Goal: Register for event/course

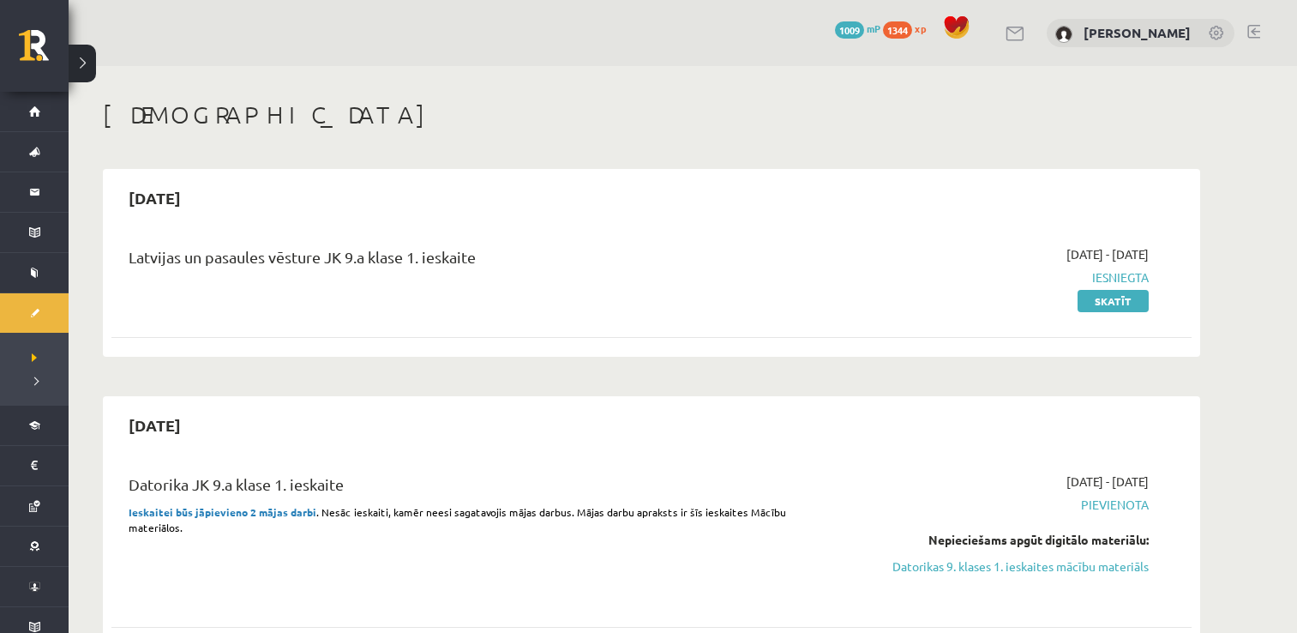
scroll to position [2664, 0]
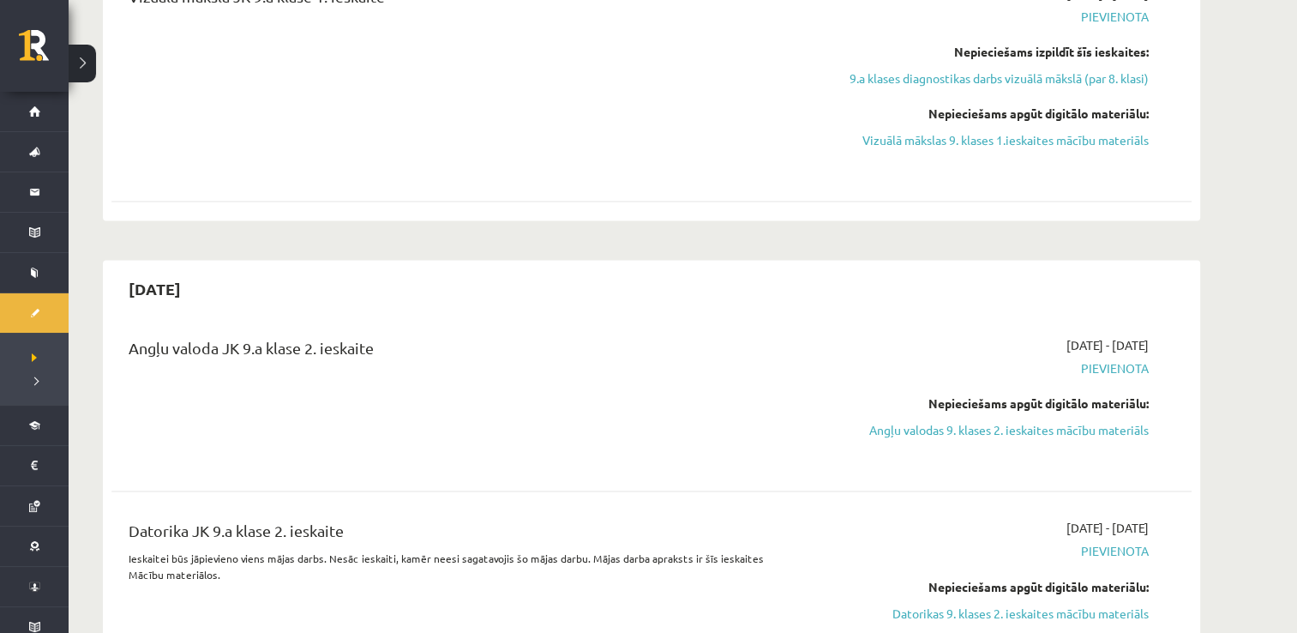
click at [687, 432] on div "Angļu valoda JK 9.a klase 2. ieskaite" at bounding box center [464, 399] width 697 height 127
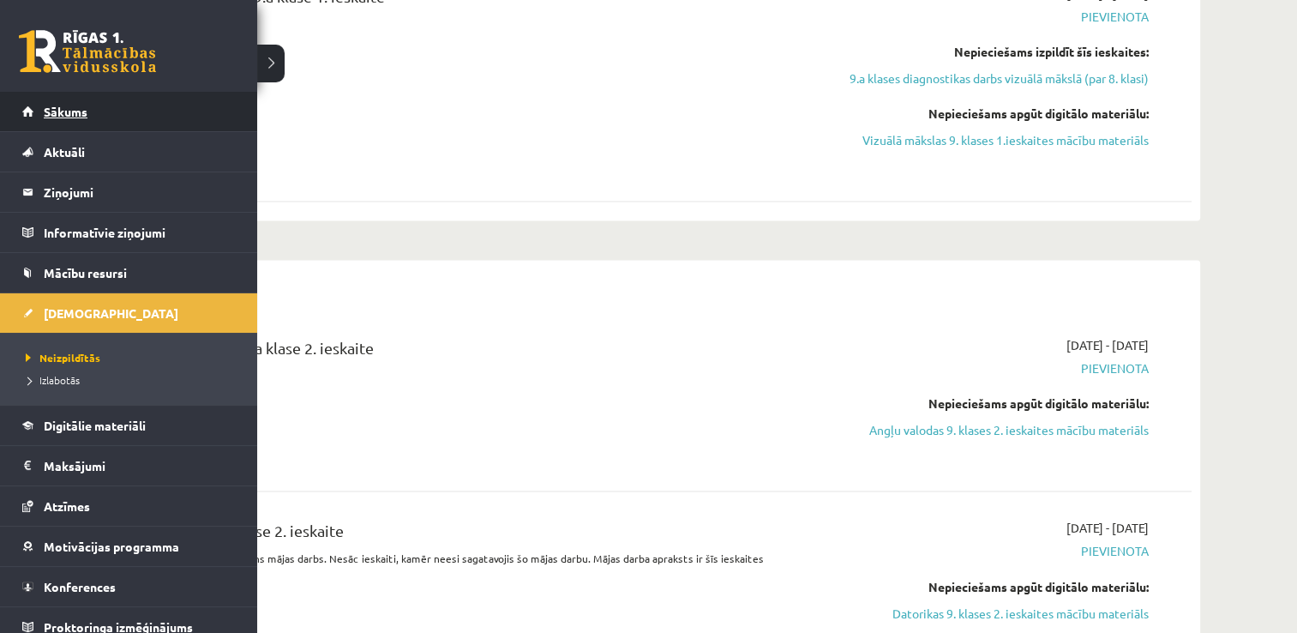
click at [85, 119] on link "Sākums" at bounding box center [128, 111] width 213 height 39
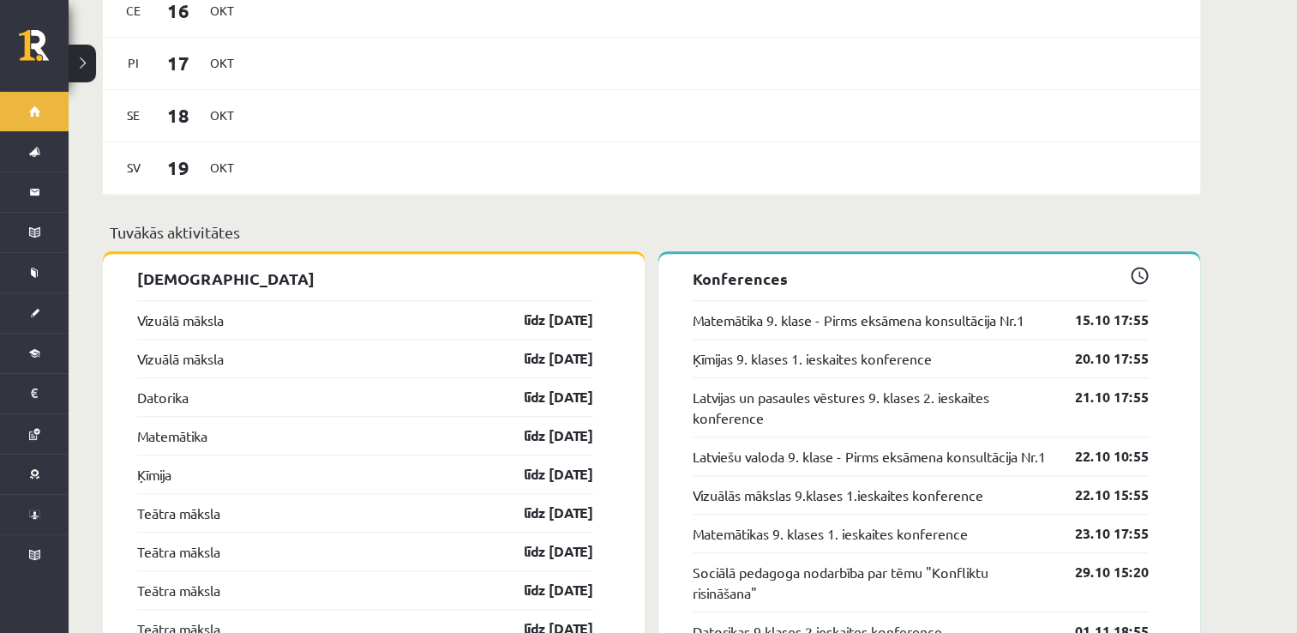
scroll to position [1519, 0]
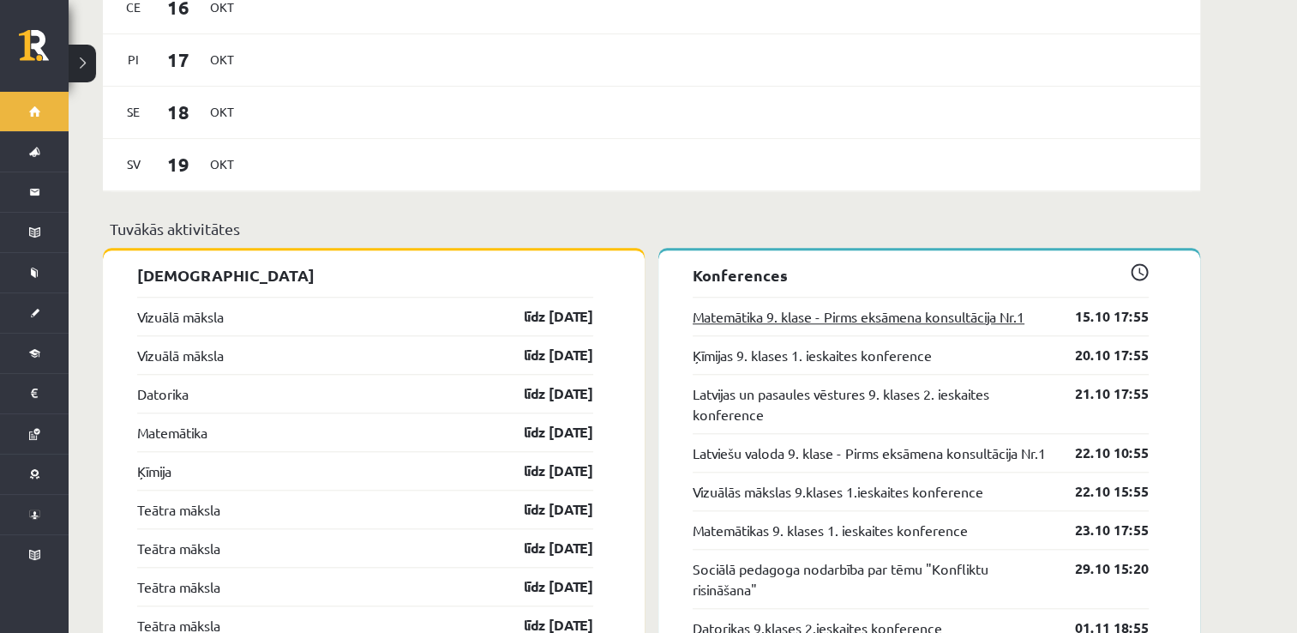
drag, startPoint x: 885, startPoint y: 300, endPoint x: 795, endPoint y: 297, distance: 90.0
click at [795, 306] on link "Matemātika 9. klase - Pirms eksāmena konsultācija Nr.1" at bounding box center [859, 316] width 332 height 21
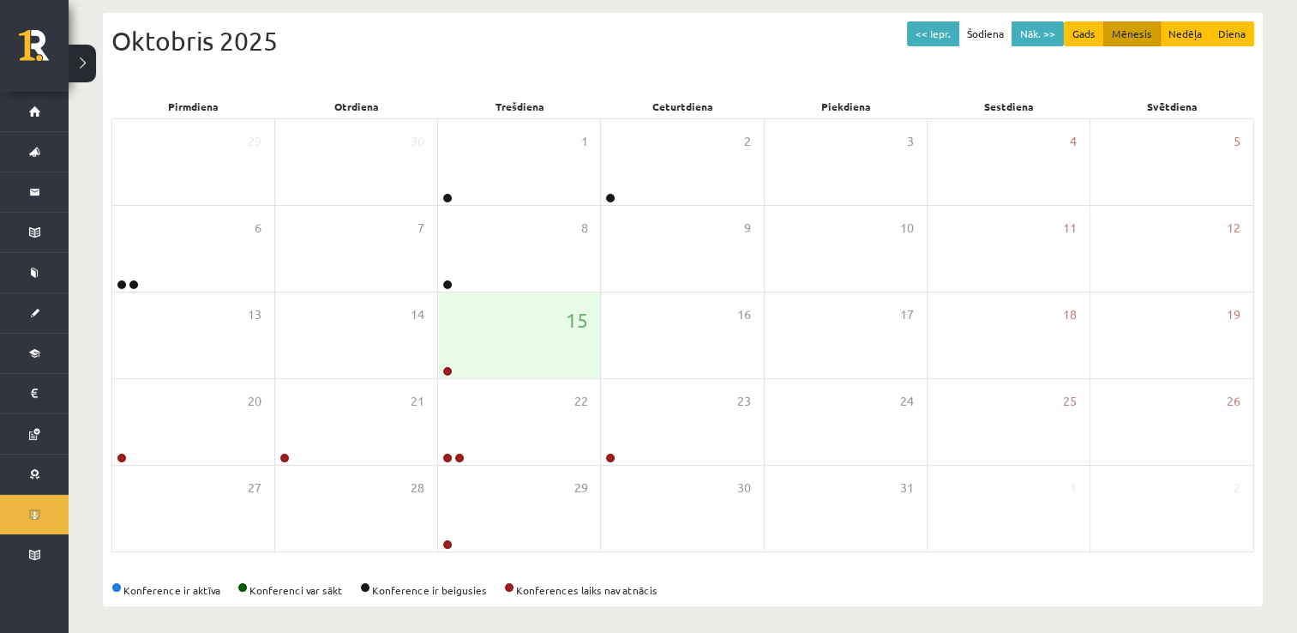
scroll to position [185, 0]
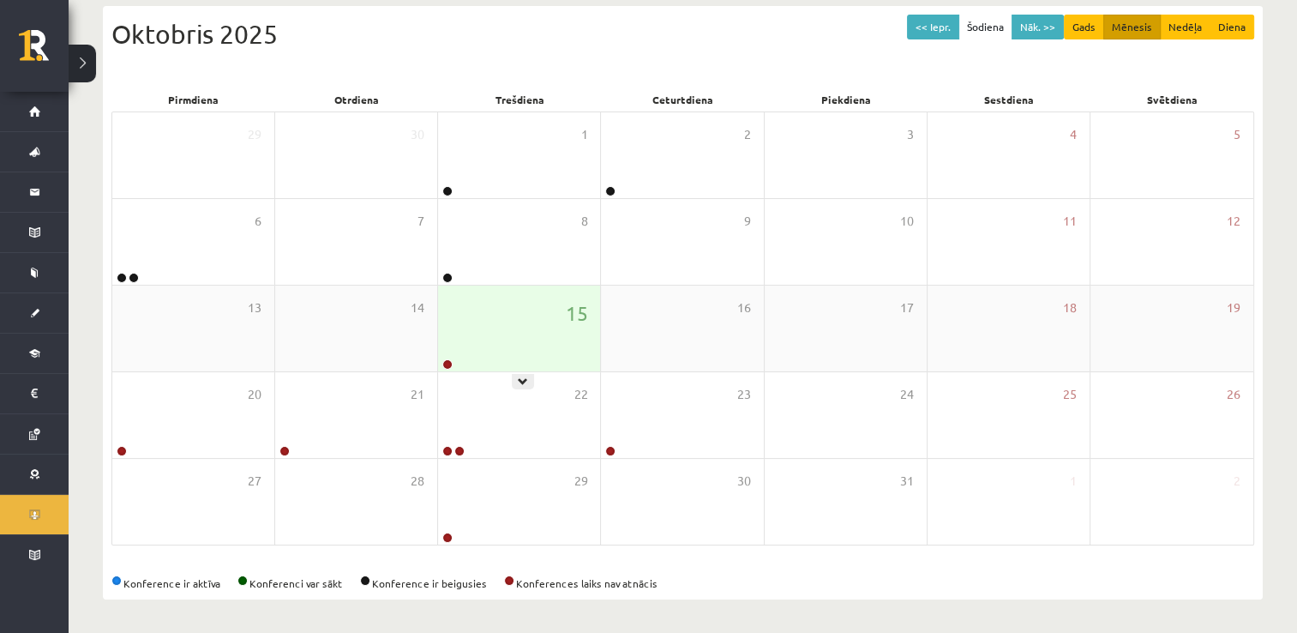
click at [504, 327] on div "15" at bounding box center [519, 328] width 162 height 86
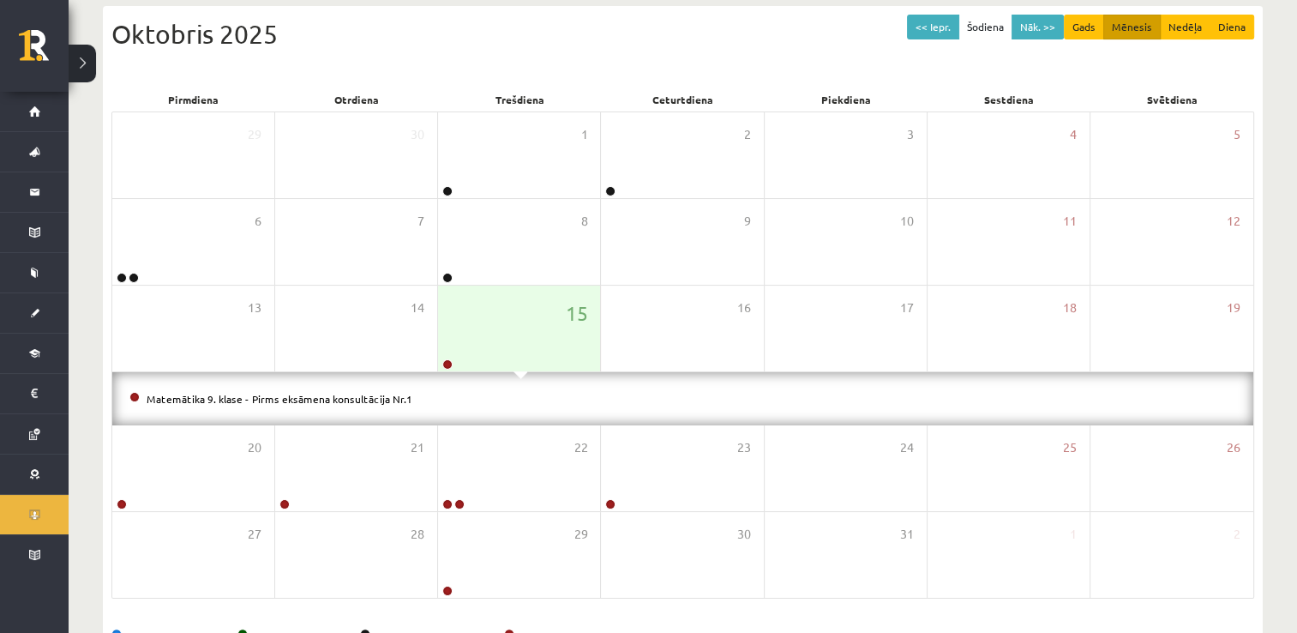
click at [305, 389] on li "Matemātika 9. klase - Pirms eksāmena konsultācija Nr.1" at bounding box center [682, 398] width 1107 height 19
click at [309, 395] on link "Matemātika 9. klase - Pirms eksāmena konsultācija Nr.1" at bounding box center [280, 399] width 266 height 14
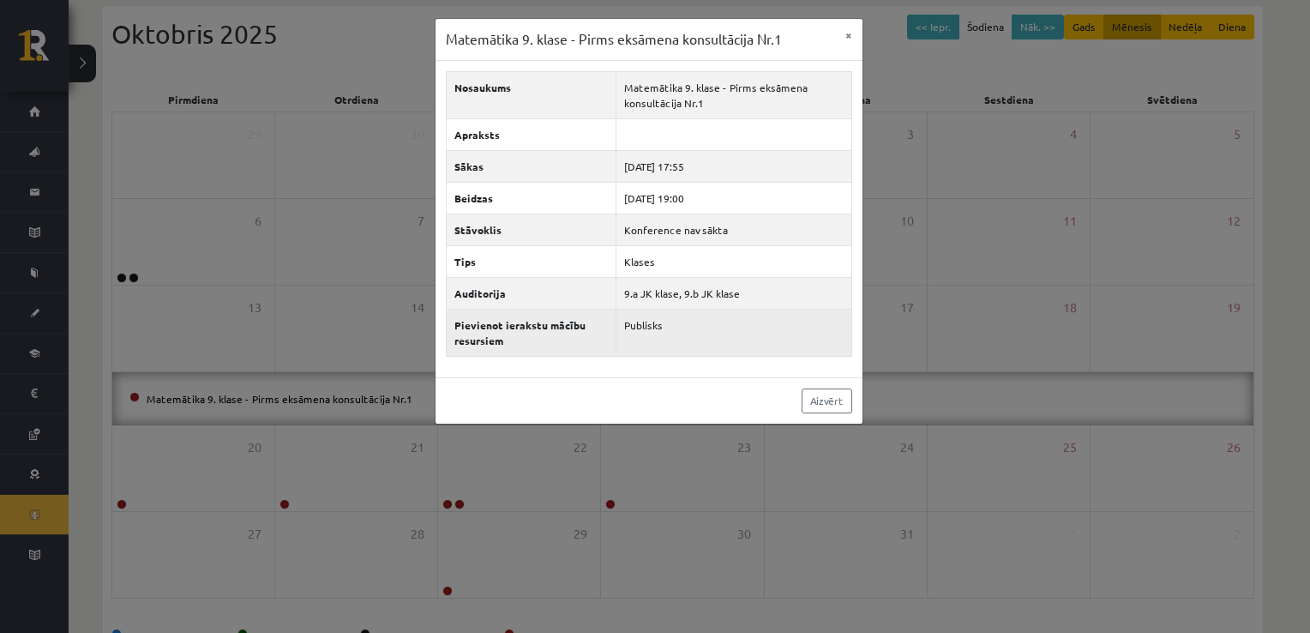
click at [765, 327] on td "Publisks" at bounding box center [733, 332] width 235 height 47
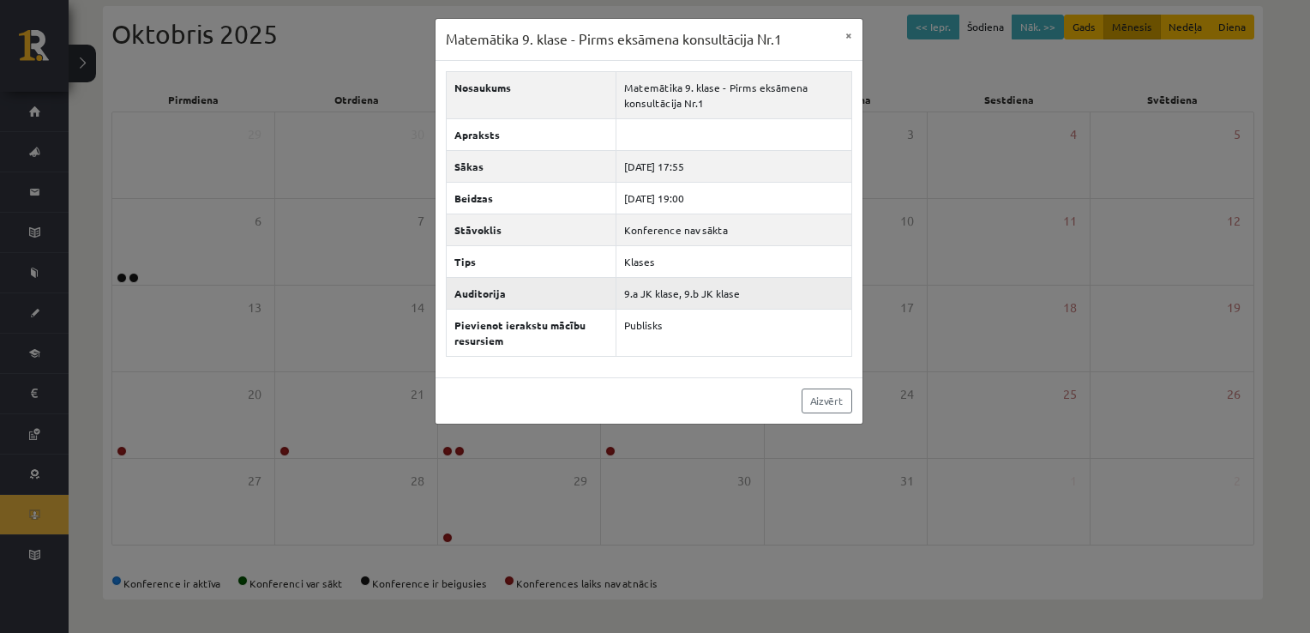
click at [840, 290] on td "9.a JK klase, 9.b JK klase" at bounding box center [733, 293] width 235 height 32
click at [847, 43] on button "×" at bounding box center [848, 35] width 27 height 33
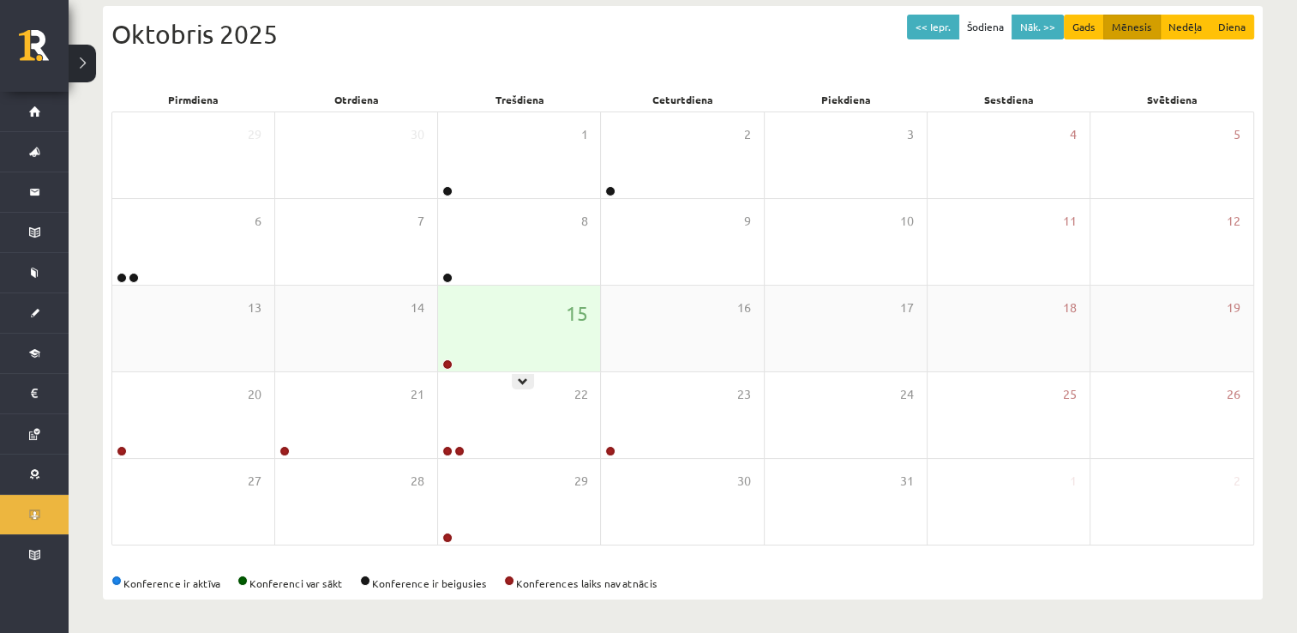
click at [504, 333] on div "15" at bounding box center [519, 328] width 162 height 86
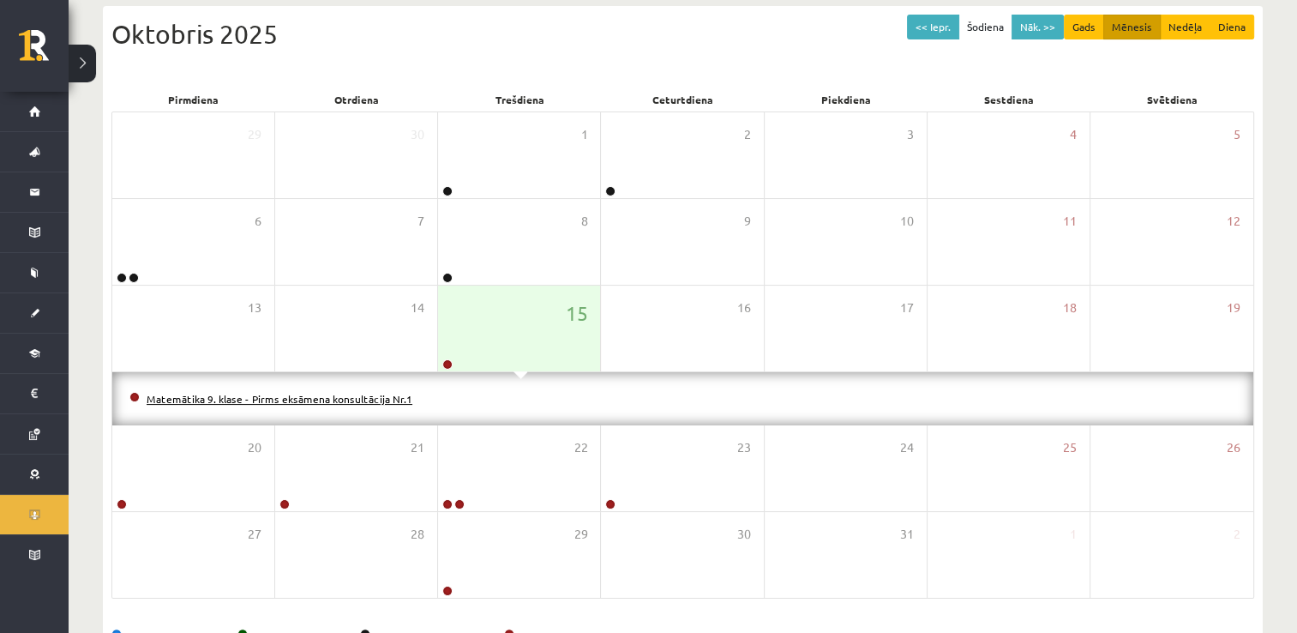
click at [351, 398] on link "Matemātika 9. klase - Pirms eksāmena konsultācija Nr.1" at bounding box center [280, 399] width 266 height 14
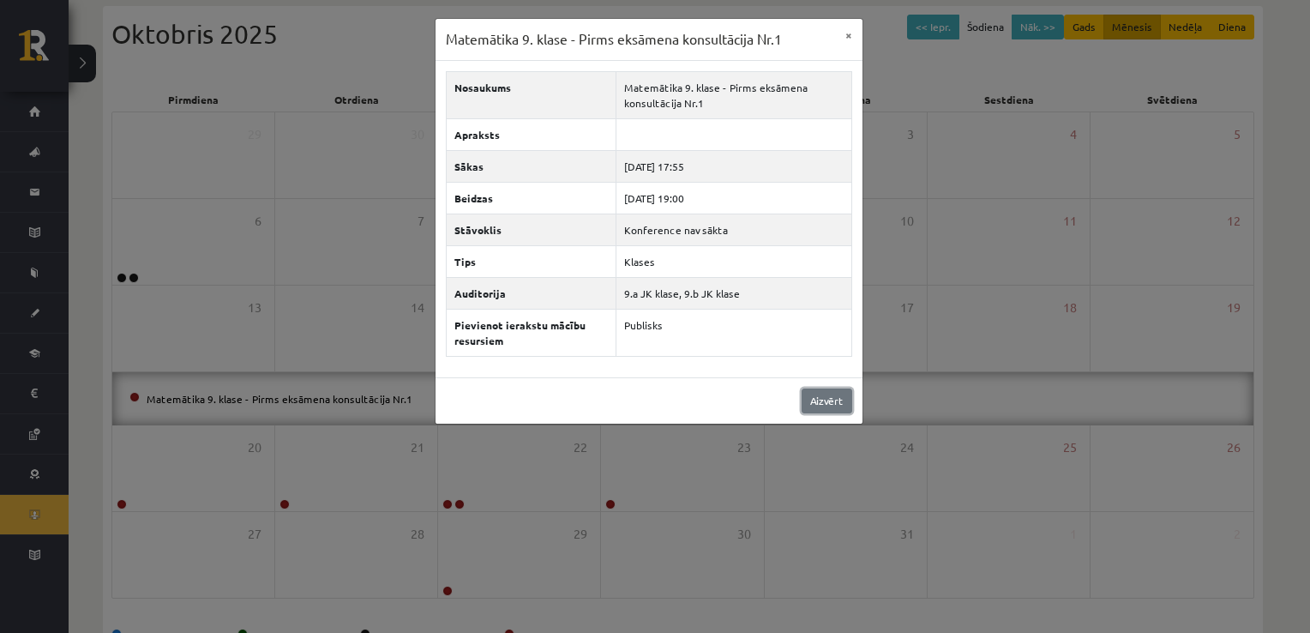
click at [843, 399] on link "Aizvērt" at bounding box center [826, 400] width 51 height 25
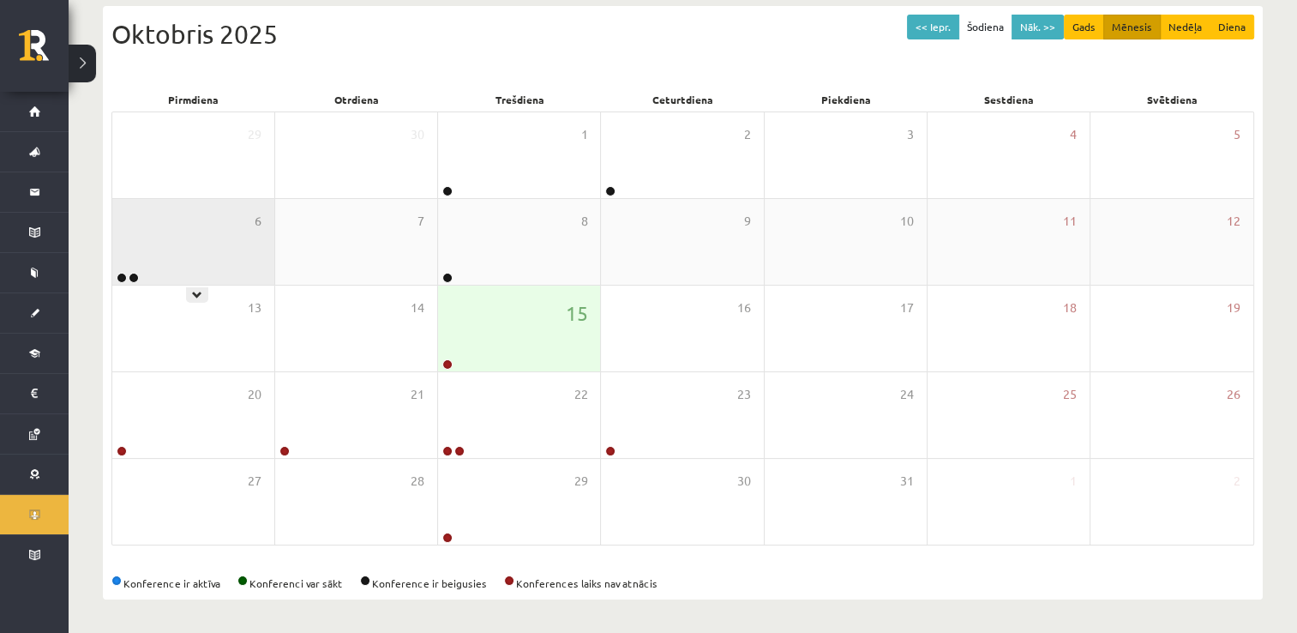
click at [188, 263] on div "6" at bounding box center [193, 242] width 162 height 86
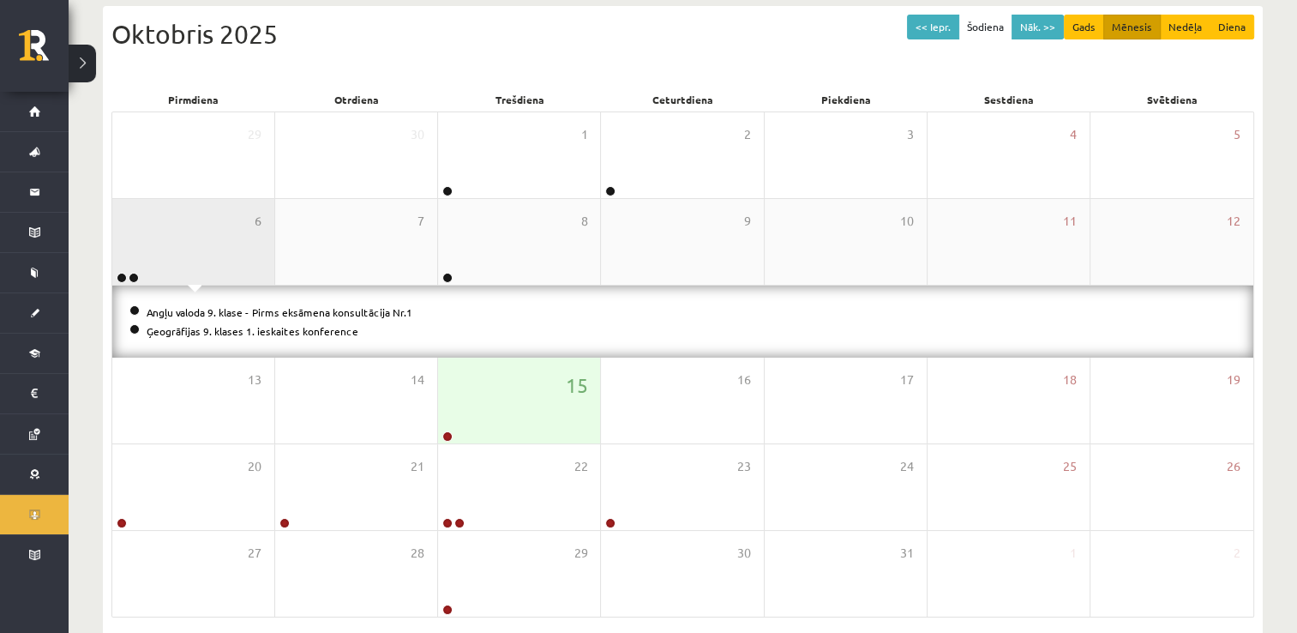
click at [188, 263] on div "6" at bounding box center [193, 242] width 162 height 86
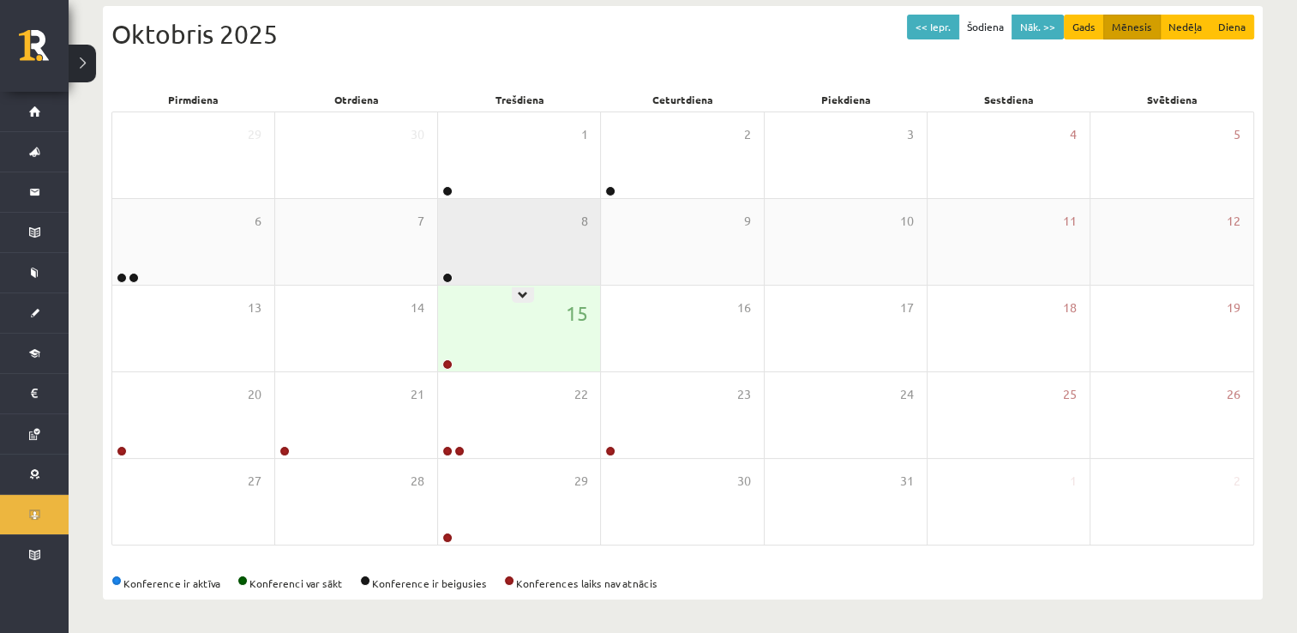
click at [471, 257] on div "8" at bounding box center [519, 242] width 162 height 86
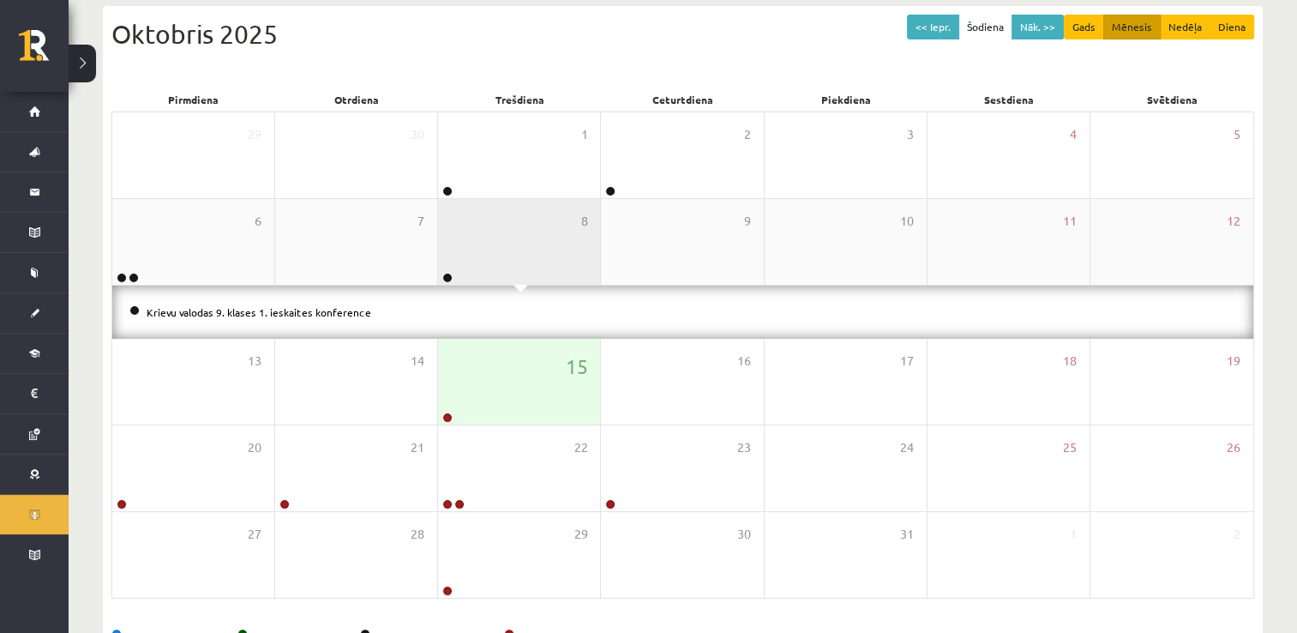
click at [471, 257] on div "8" at bounding box center [519, 242] width 162 height 86
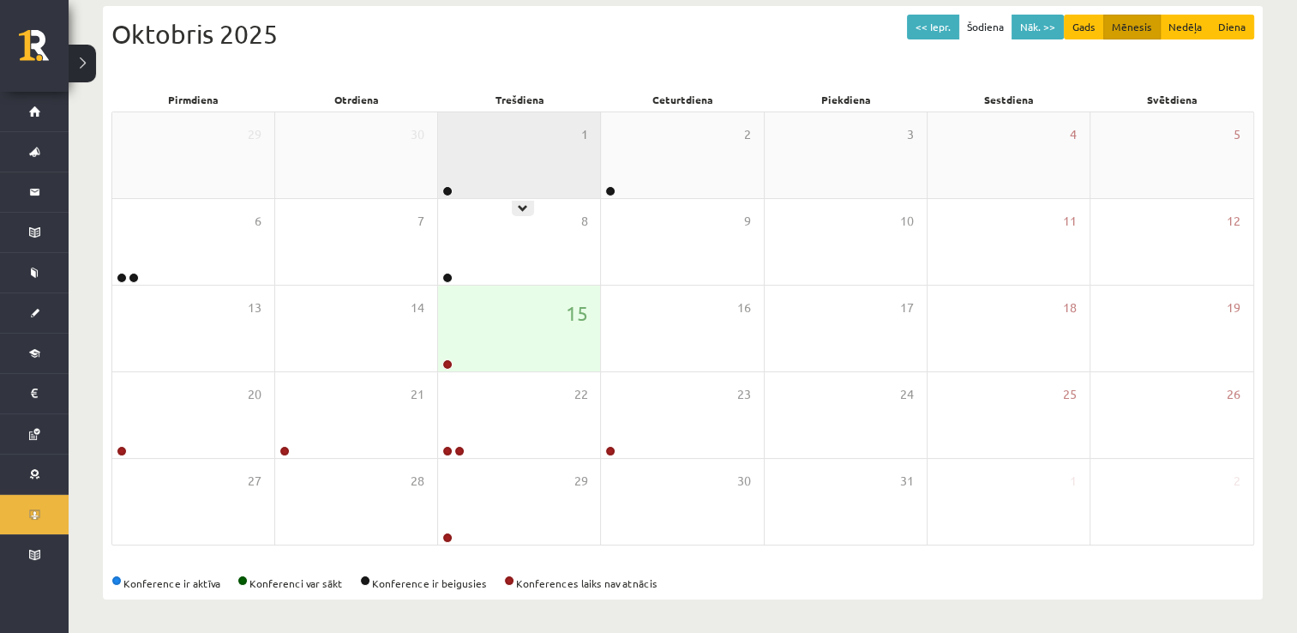
click at [453, 192] on div at bounding box center [446, 192] width 16 height 12
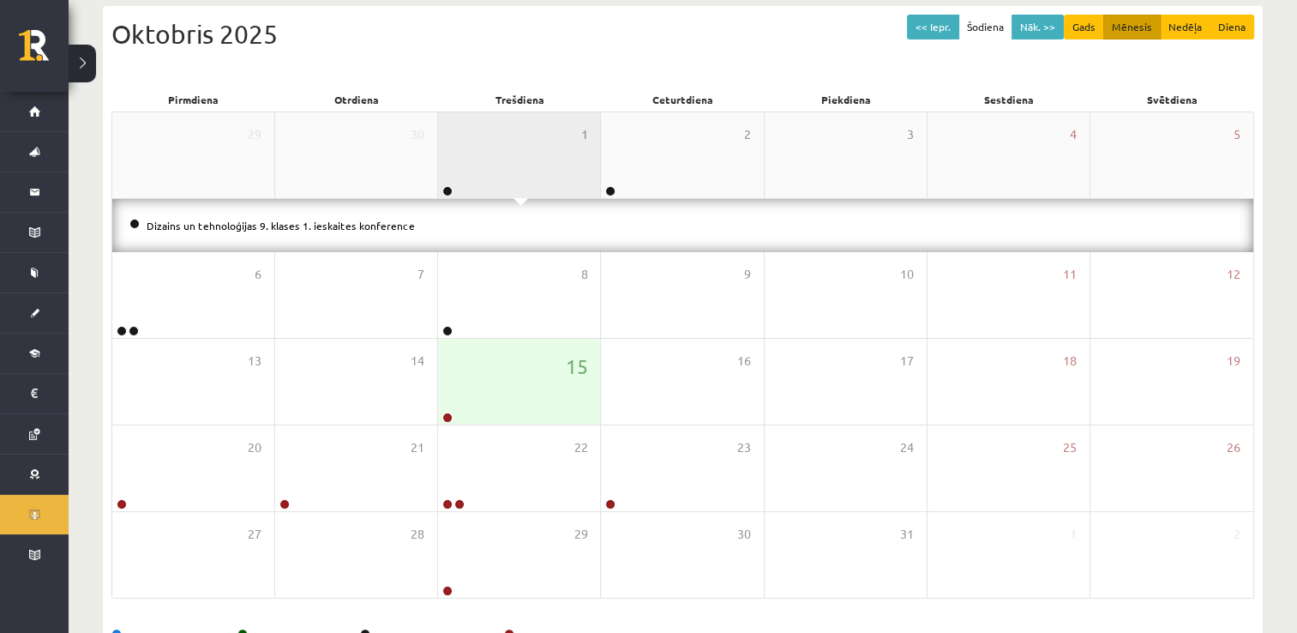
click at [480, 171] on div "1" at bounding box center [519, 155] width 162 height 86
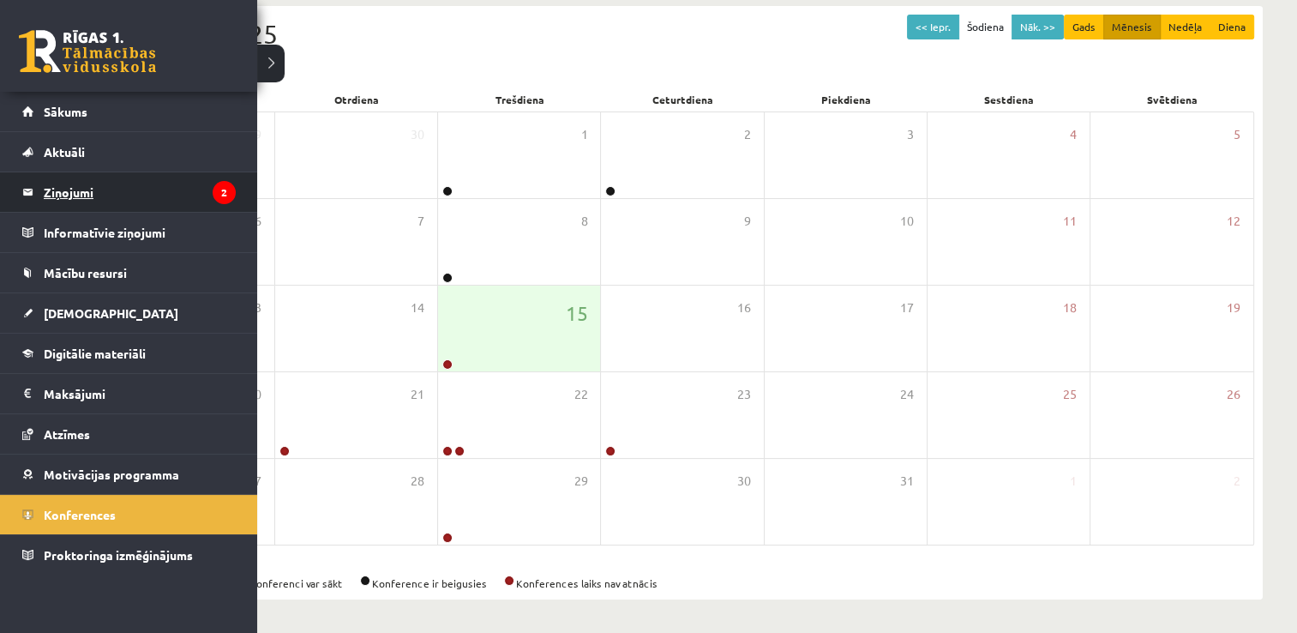
click at [86, 196] on legend "Ziņojumi 2" at bounding box center [140, 191] width 192 height 39
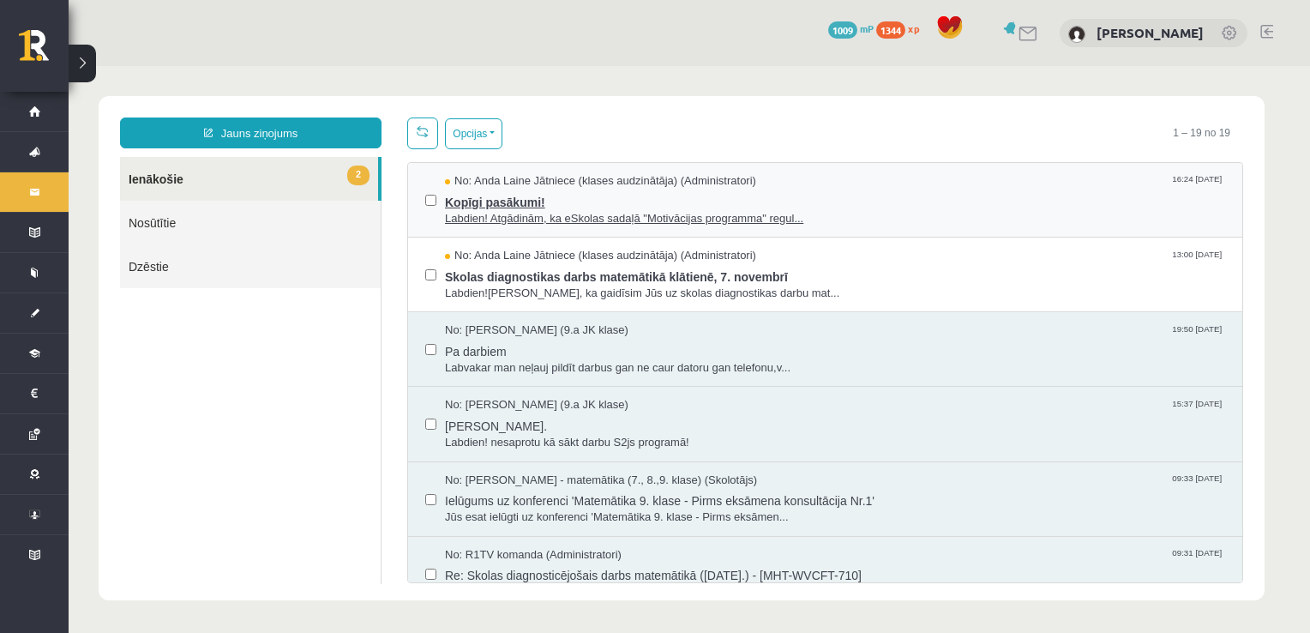
click at [562, 187] on span "No: Anda Laine Jātniece (klases audzinātāja) (Administratori)" at bounding box center [600, 181] width 311 height 16
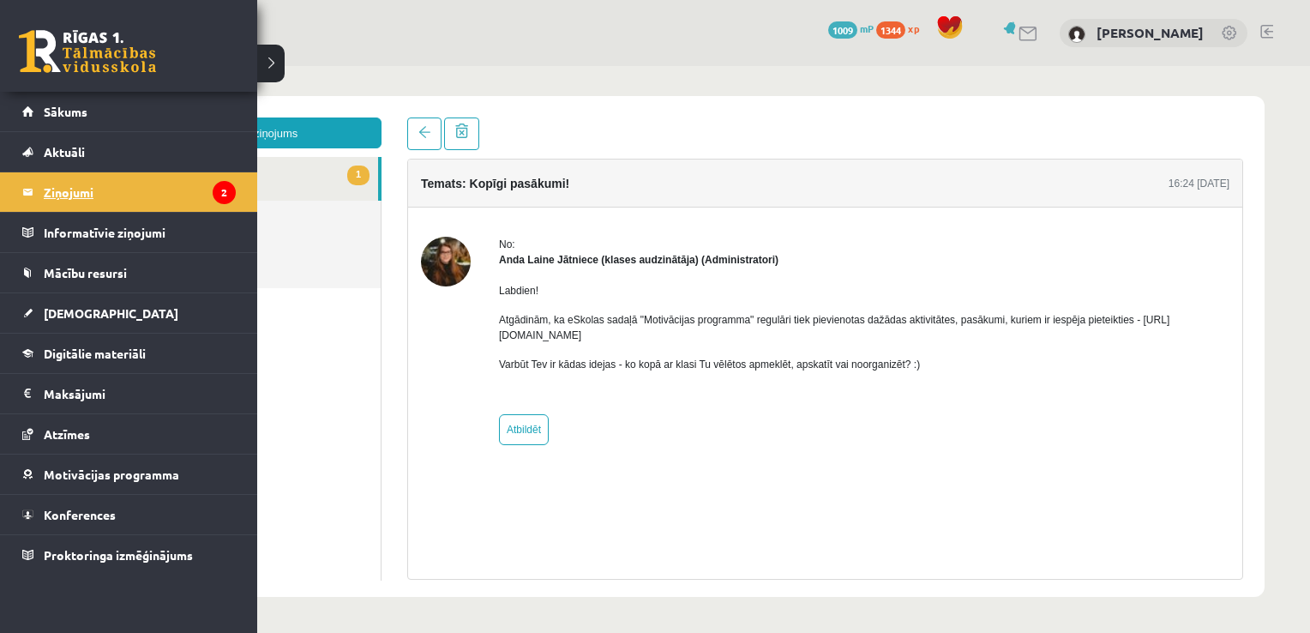
click at [99, 188] on legend "Ziņojumi 2" at bounding box center [140, 191] width 192 height 39
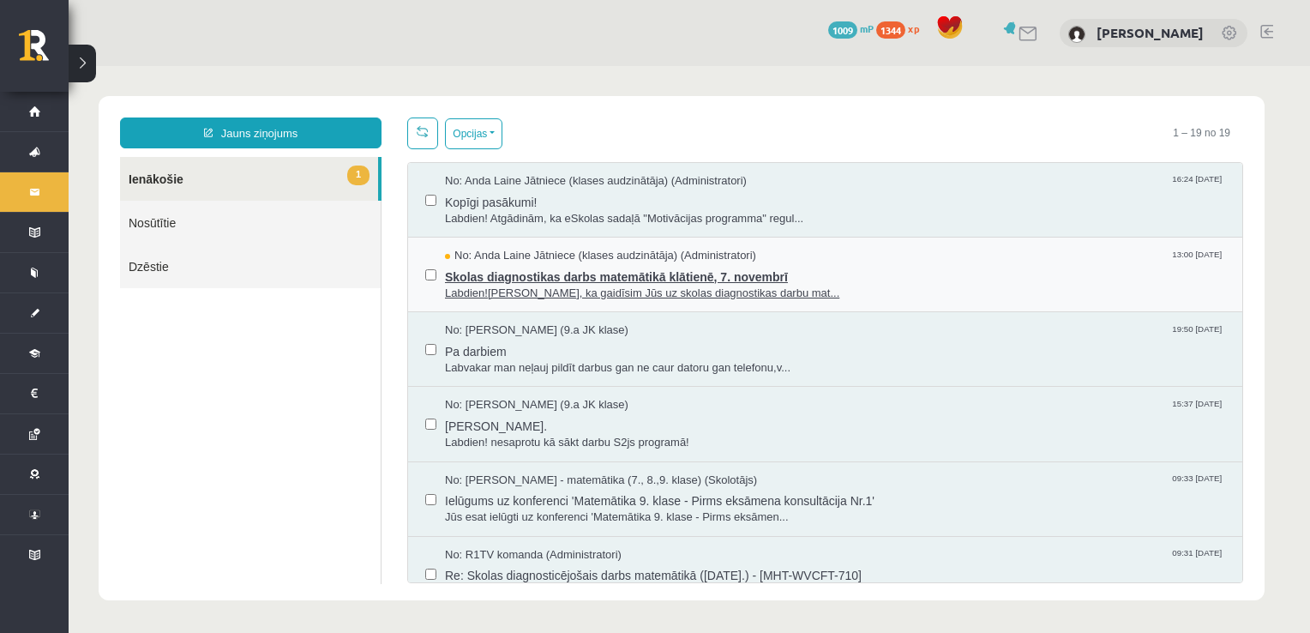
click at [567, 270] on span "Skolas diagnostikas darbs matemātikā klātienē, 7. novembrī" at bounding box center [835, 274] width 780 height 21
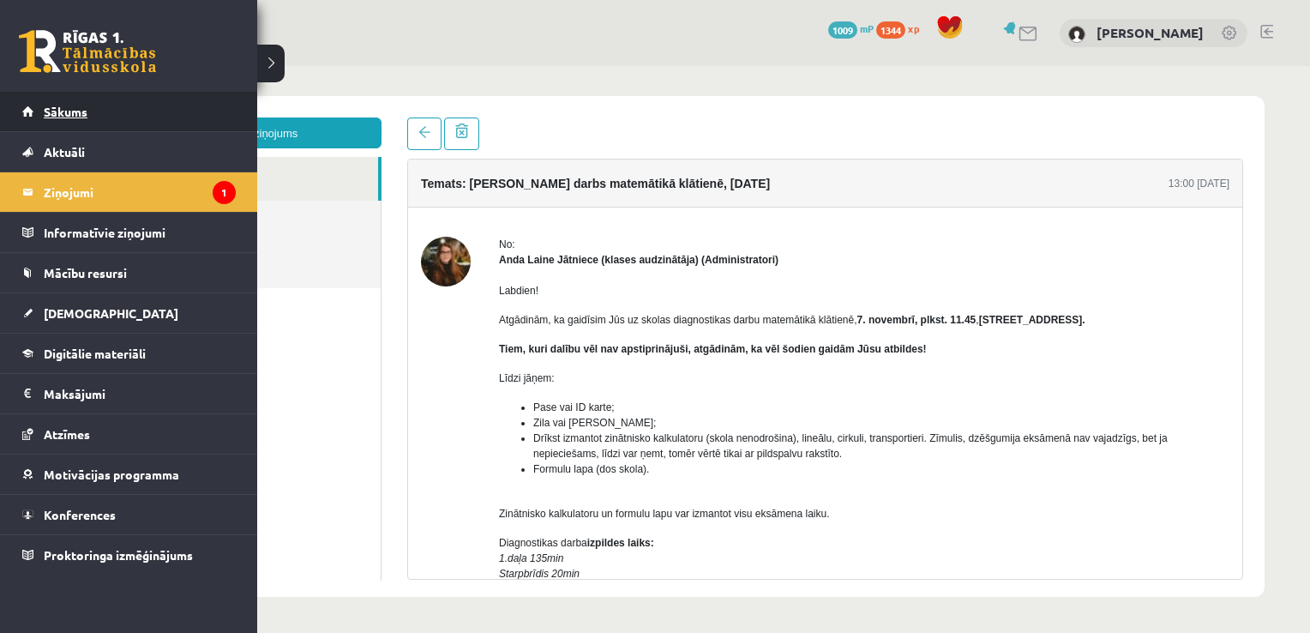
click at [65, 115] on span "Sākums" at bounding box center [66, 111] width 44 height 15
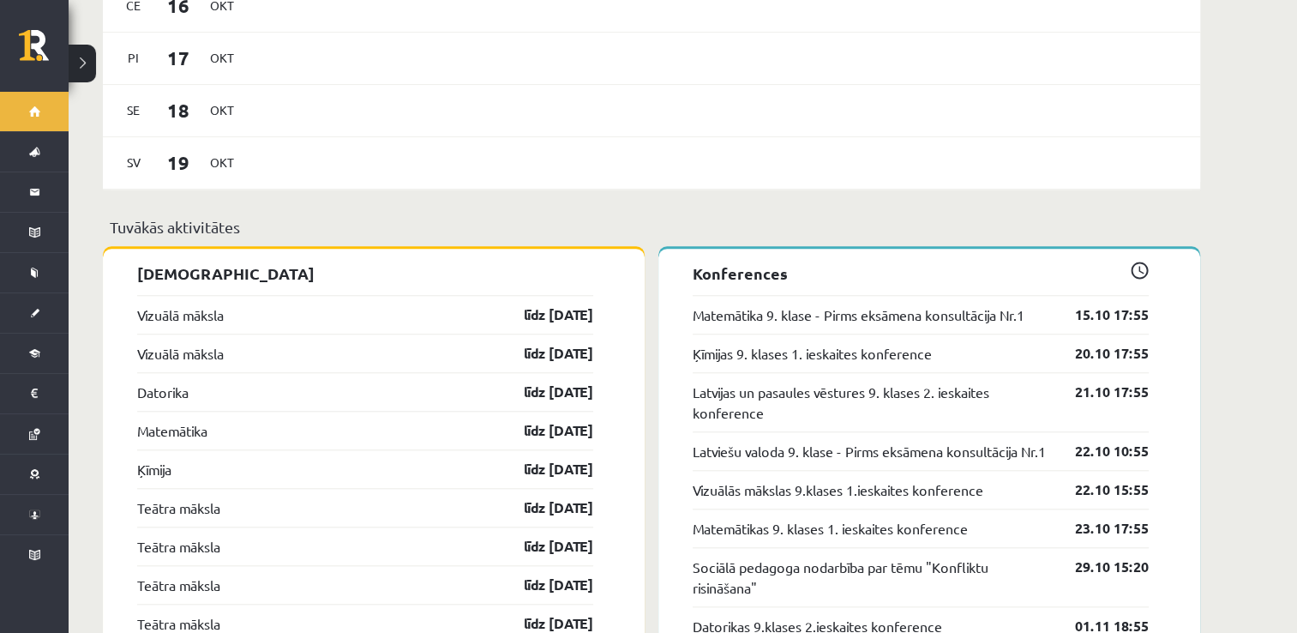
scroll to position [1545, 0]
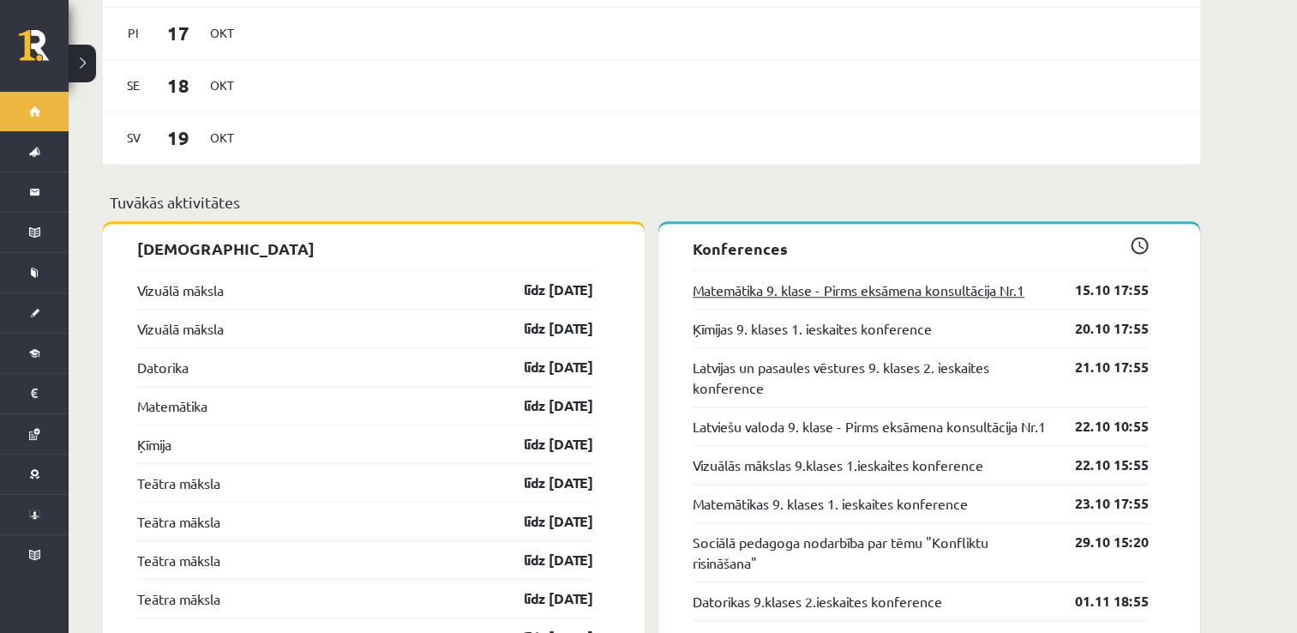
click at [810, 279] on link "Matemātika 9. klase - Pirms eksāmena konsultācija Nr.1" at bounding box center [859, 289] width 332 height 21
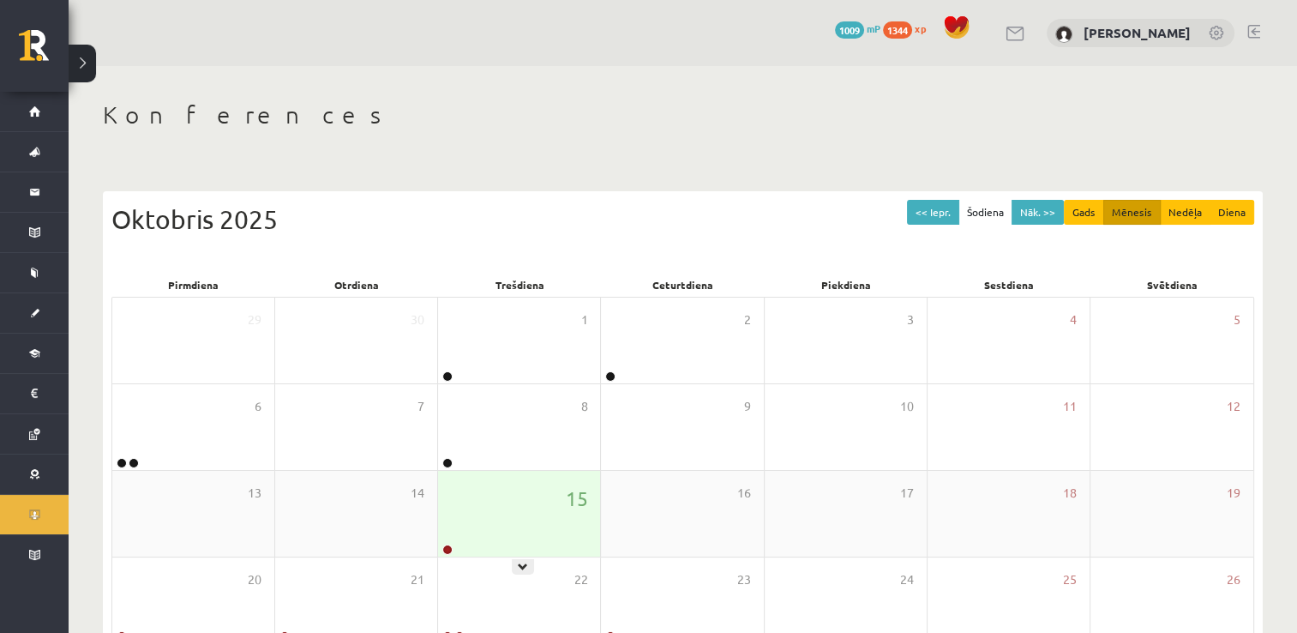
click at [504, 506] on div "15" at bounding box center [519, 514] width 162 height 86
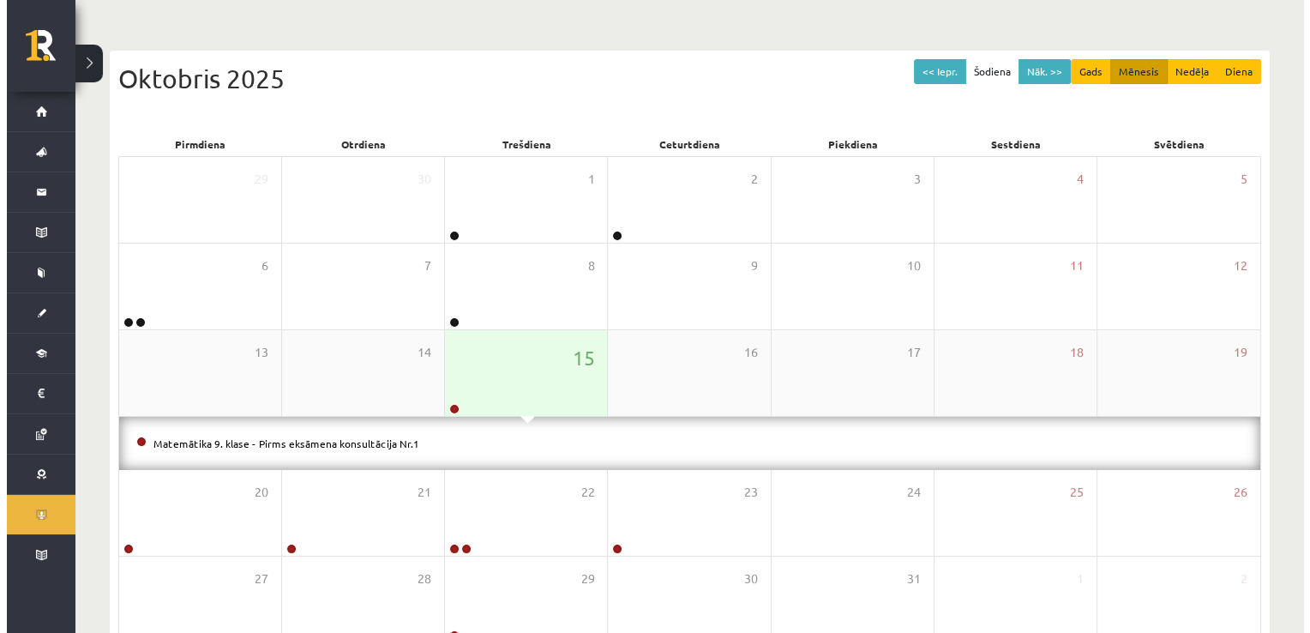
scroll to position [238, 0]
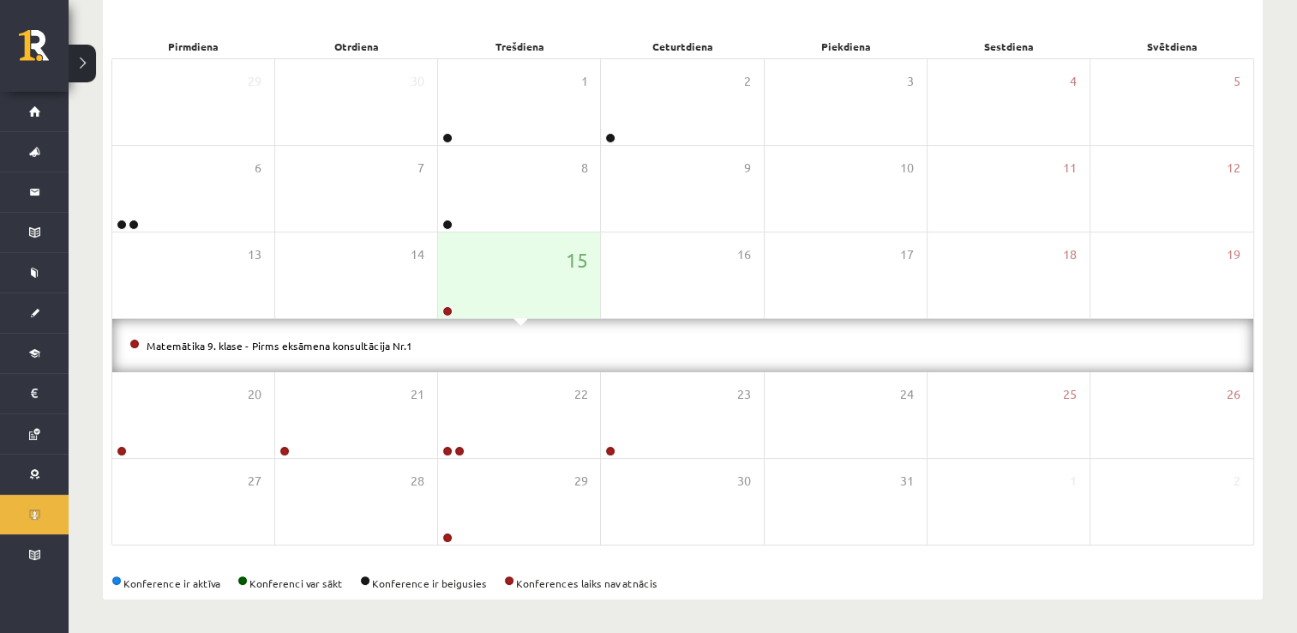
click at [365, 351] on li "Matemātika 9. klase - Pirms eksāmena konsultācija Nr.1" at bounding box center [682, 345] width 1107 height 19
click at [354, 339] on link "Matemātika 9. klase - Pirms eksāmena konsultācija Nr.1" at bounding box center [280, 346] width 266 height 14
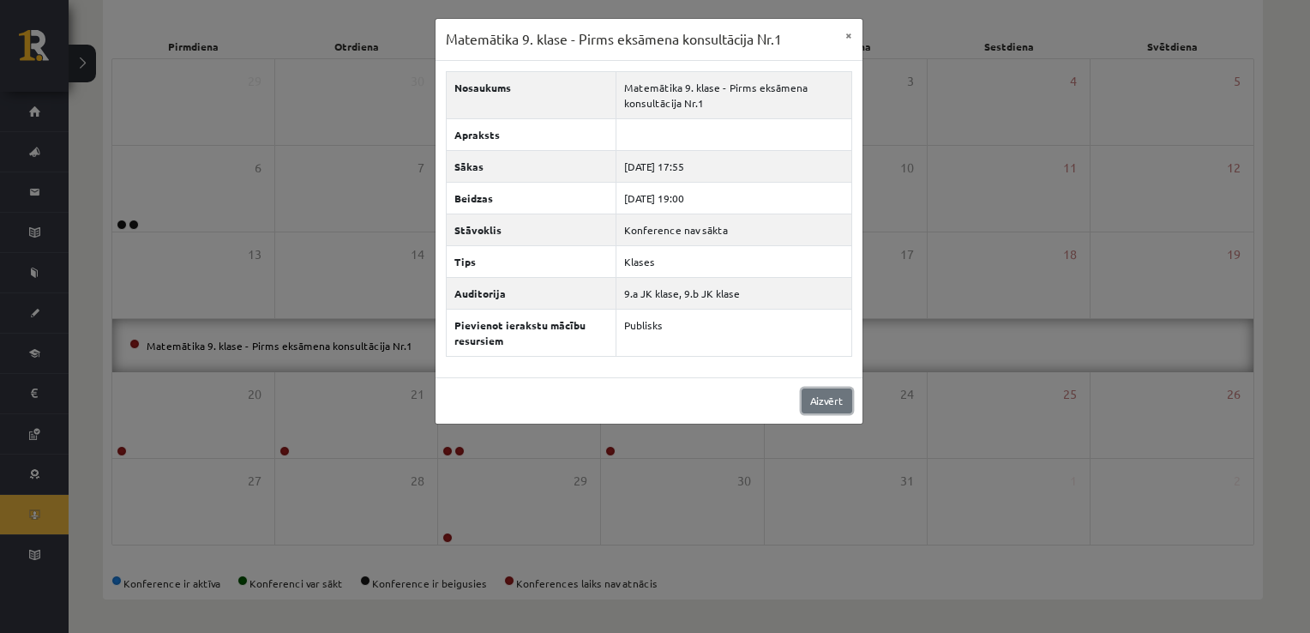
click at [843, 393] on link "Aizvērt" at bounding box center [826, 400] width 51 height 25
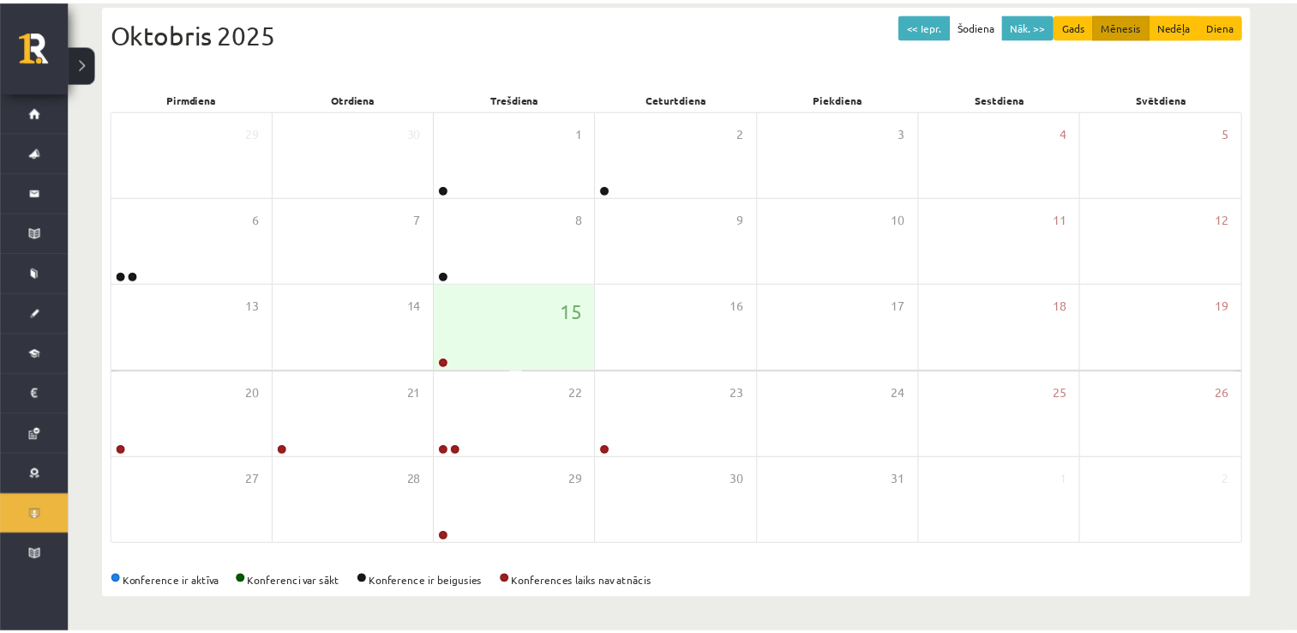
scroll to position [185, 0]
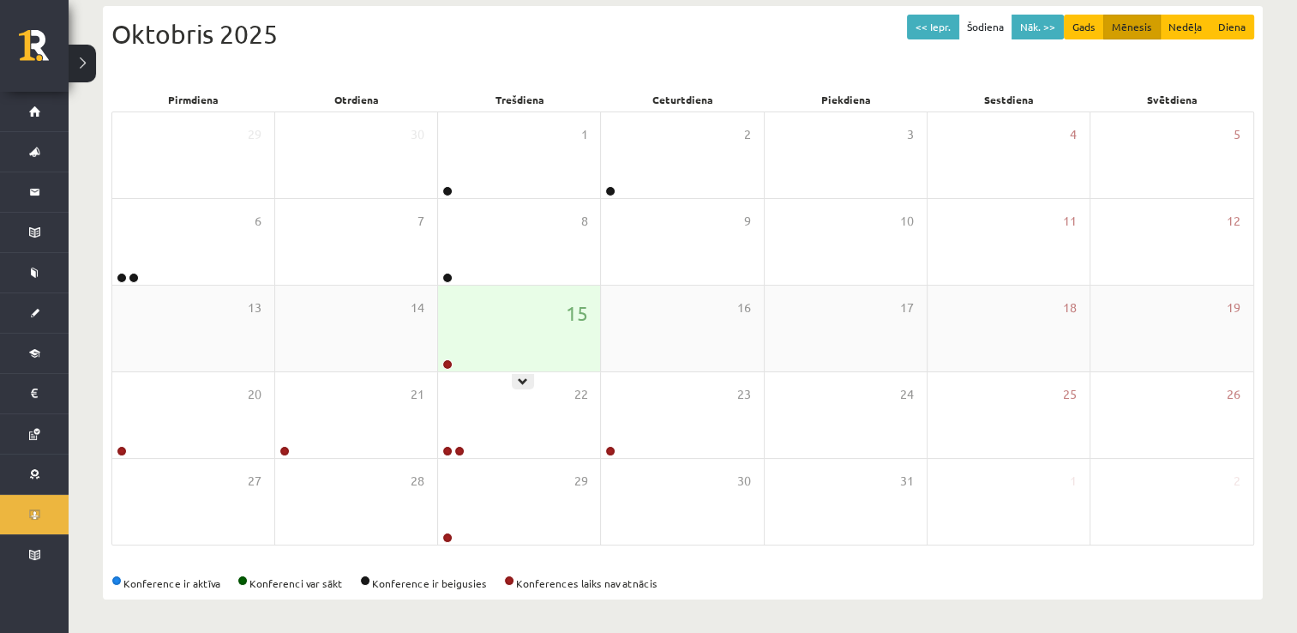
click at [521, 347] on div "15" at bounding box center [519, 328] width 162 height 86
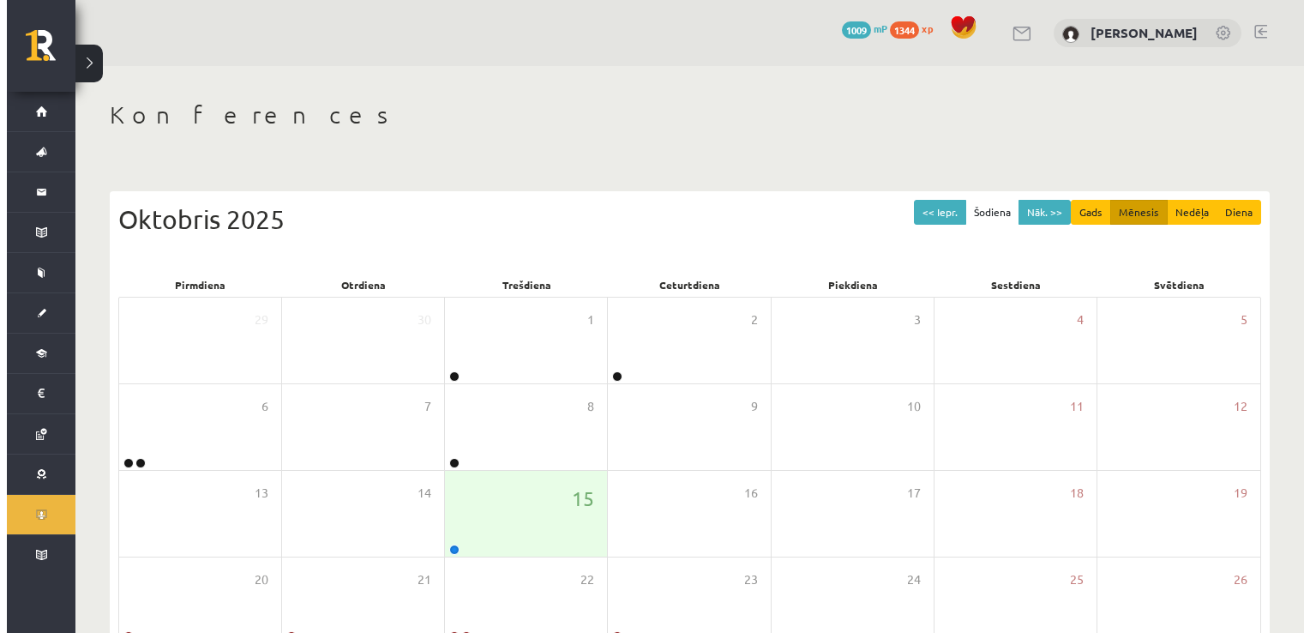
scroll to position [185, 0]
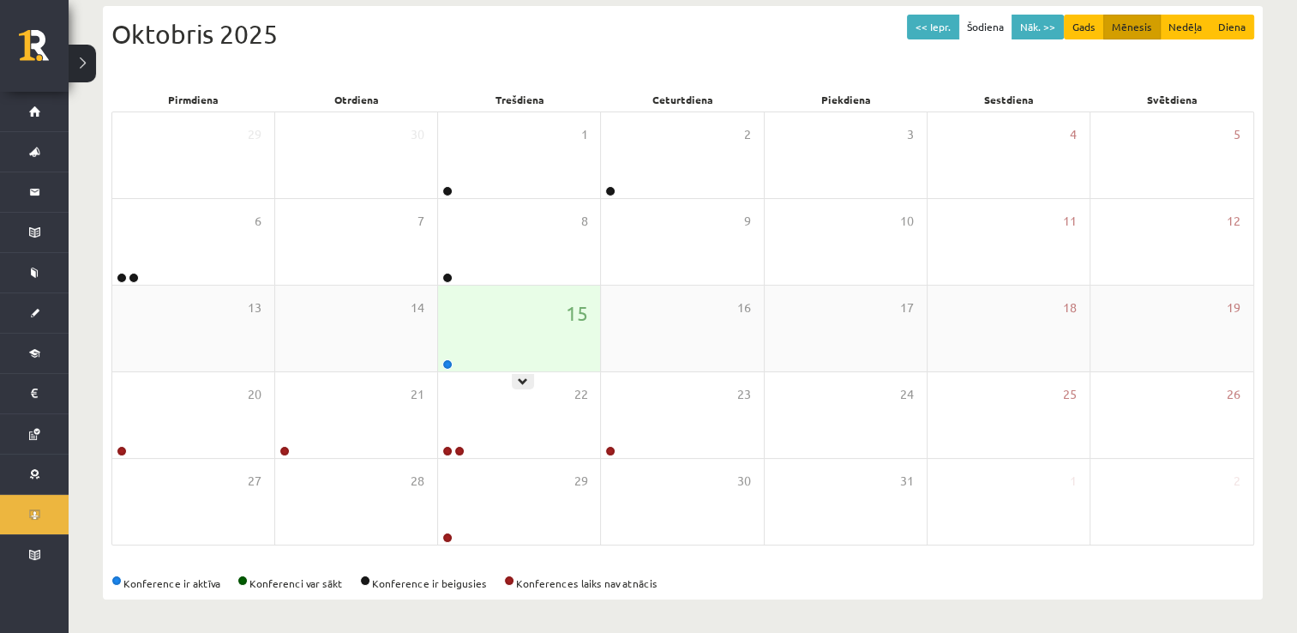
click at [476, 312] on div "15" at bounding box center [519, 328] width 162 height 86
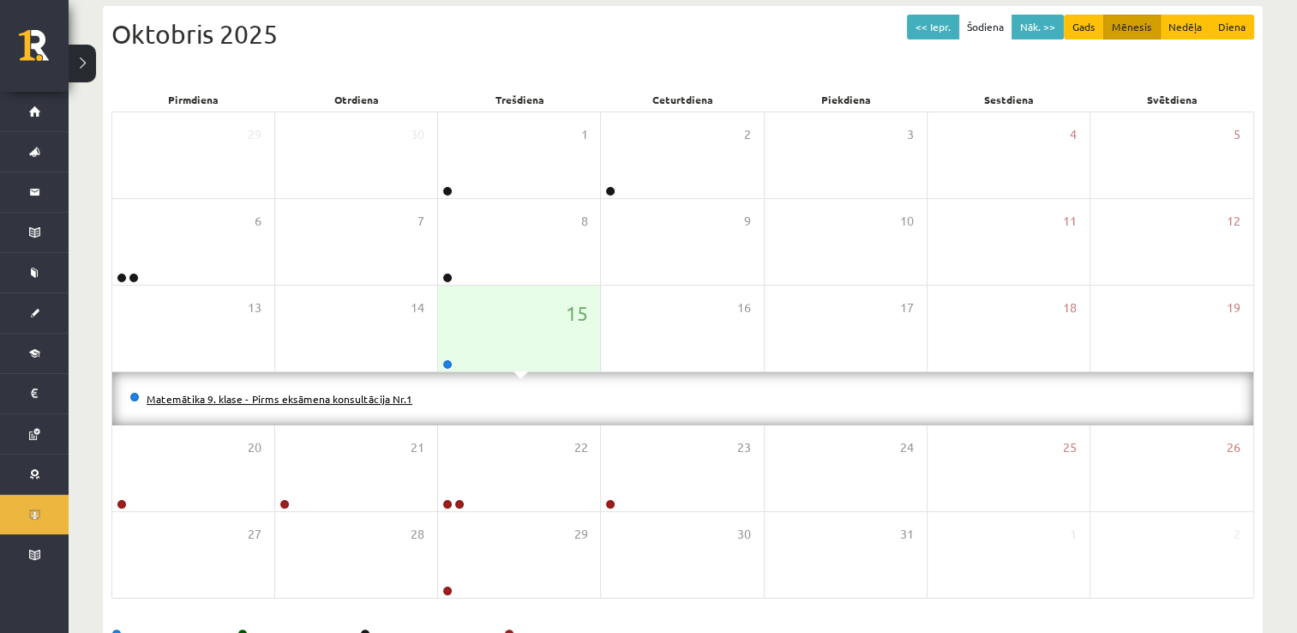
click at [350, 399] on link "Matemātika 9. klase - Pirms eksāmena konsultācija Nr.1" at bounding box center [280, 399] width 266 height 14
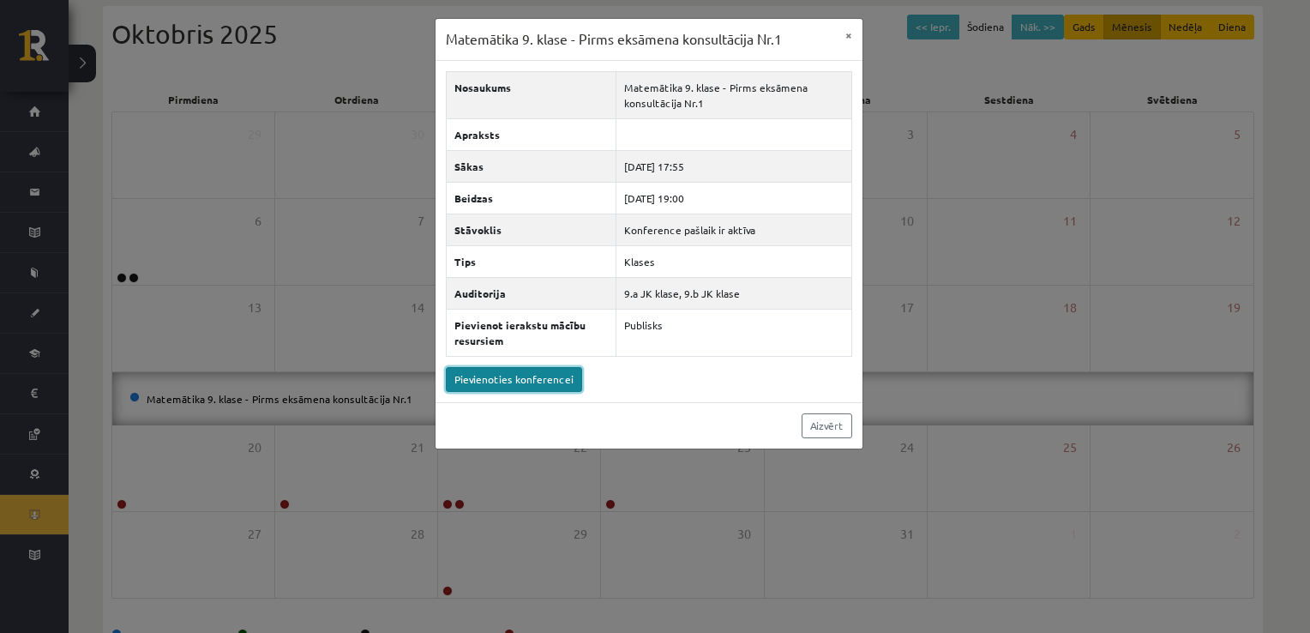
click at [525, 381] on link "Pievienoties konferencei" at bounding box center [514, 379] width 136 height 25
